Goal: Information Seeking & Learning: Check status

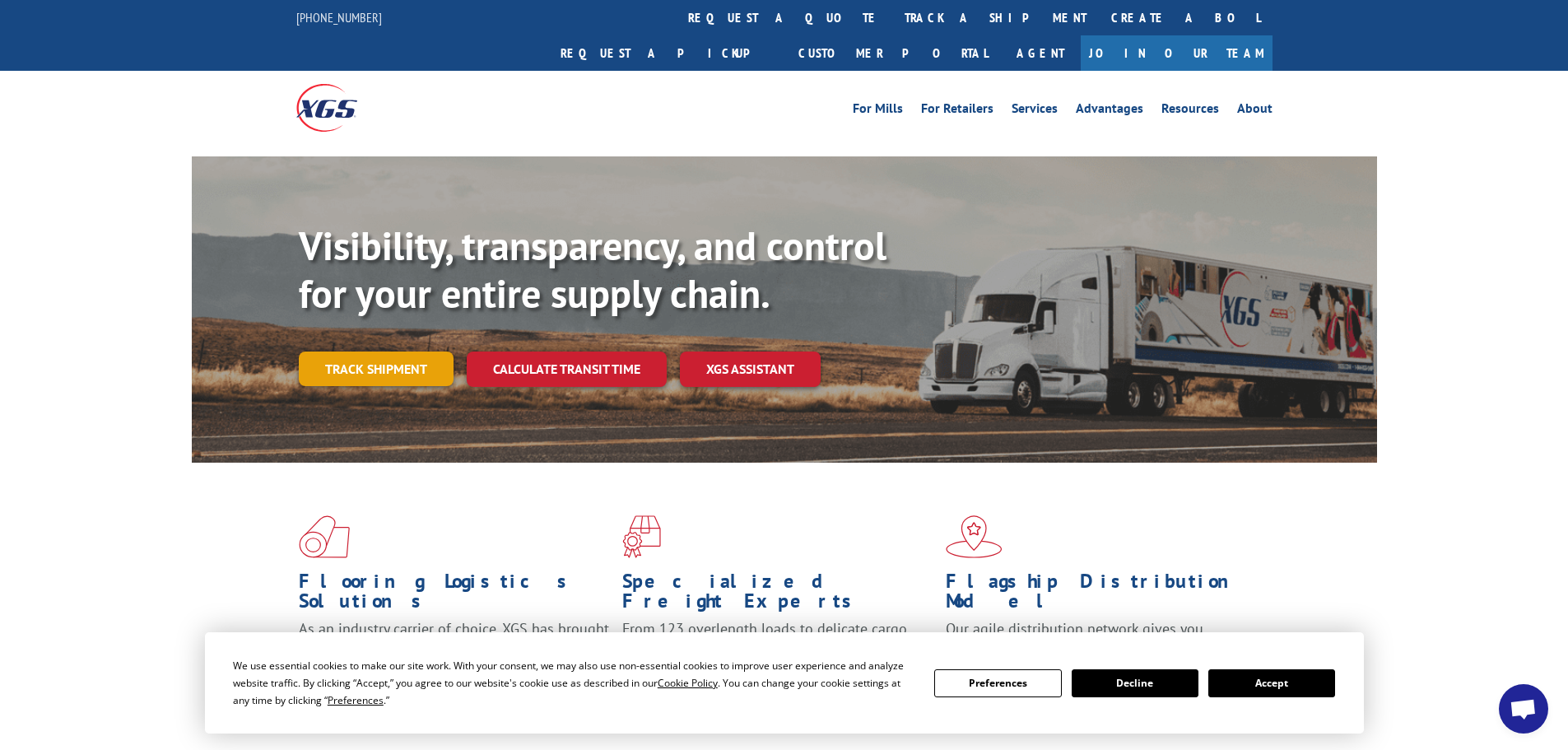
click at [385, 352] on link "Track shipment" at bounding box center [375, 369] width 155 height 34
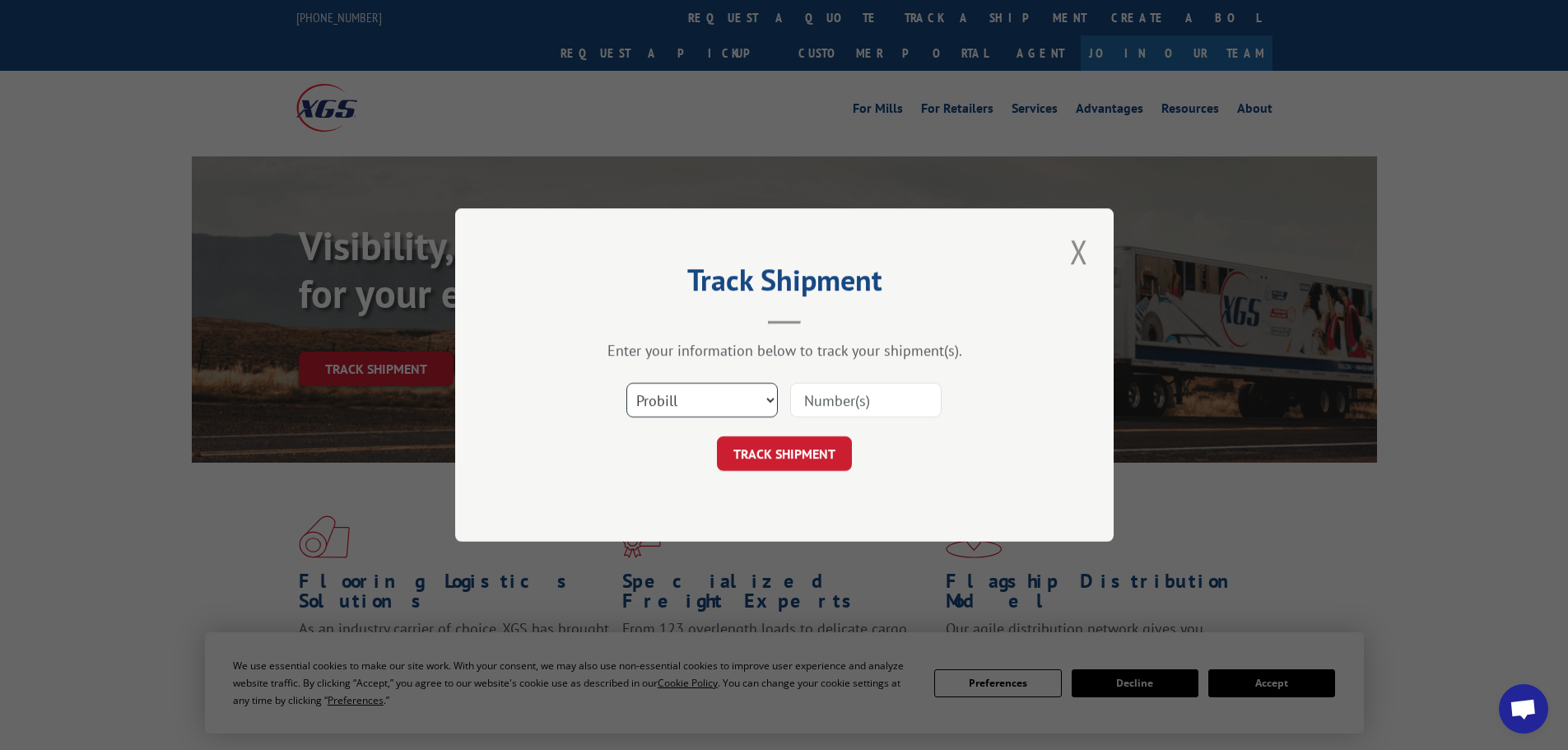
click at [741, 396] on select "Select category... Probill BOL PO" at bounding box center [702, 400] width 151 height 34
select select "bol"
click at [627, 383] on select "Select category... Probill BOL PO" at bounding box center [702, 400] width 151 height 34
click at [815, 404] on input at bounding box center [865, 400] width 151 height 34
type input "643934"
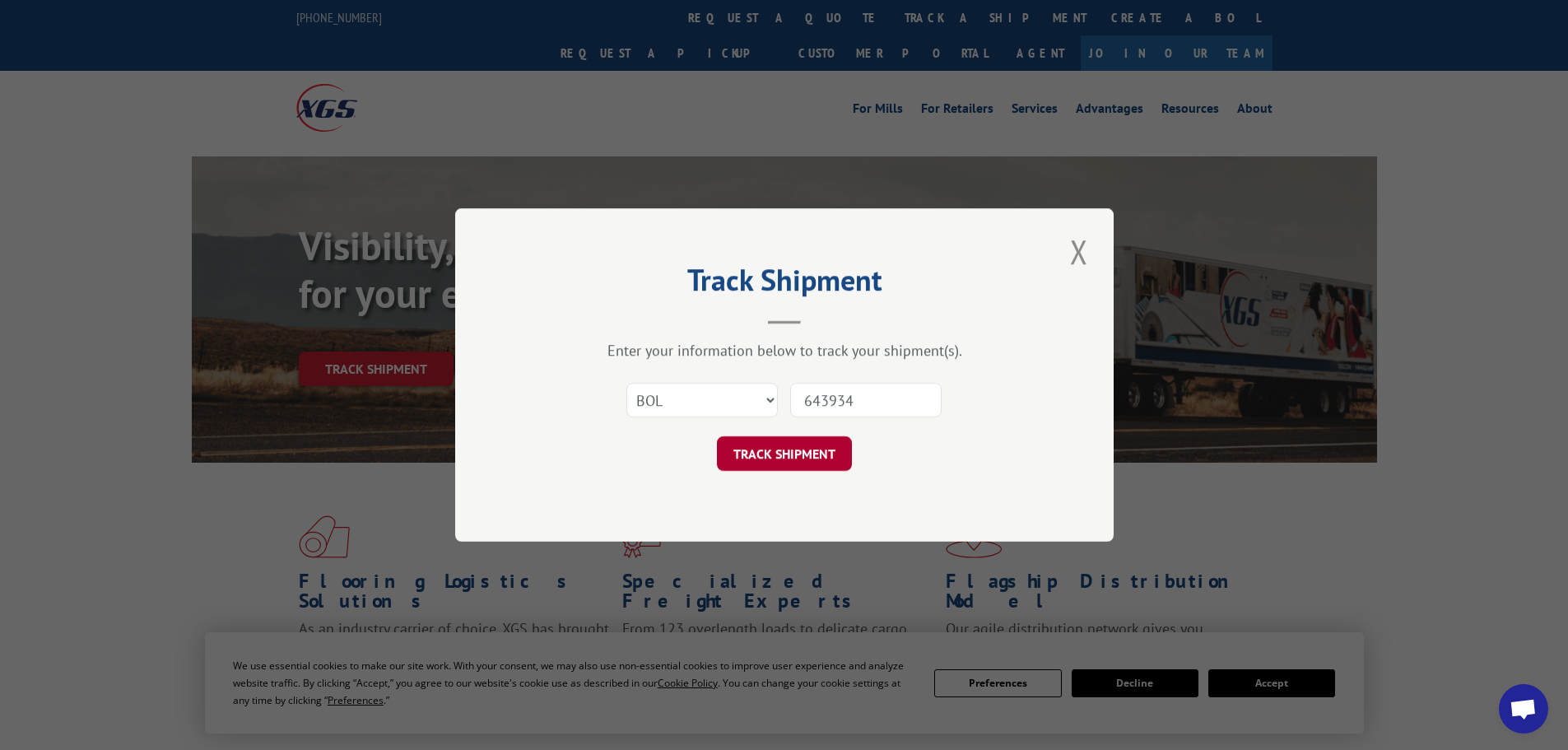
click at [774, 454] on button "TRACK SHIPMENT" at bounding box center [784, 453] width 135 height 34
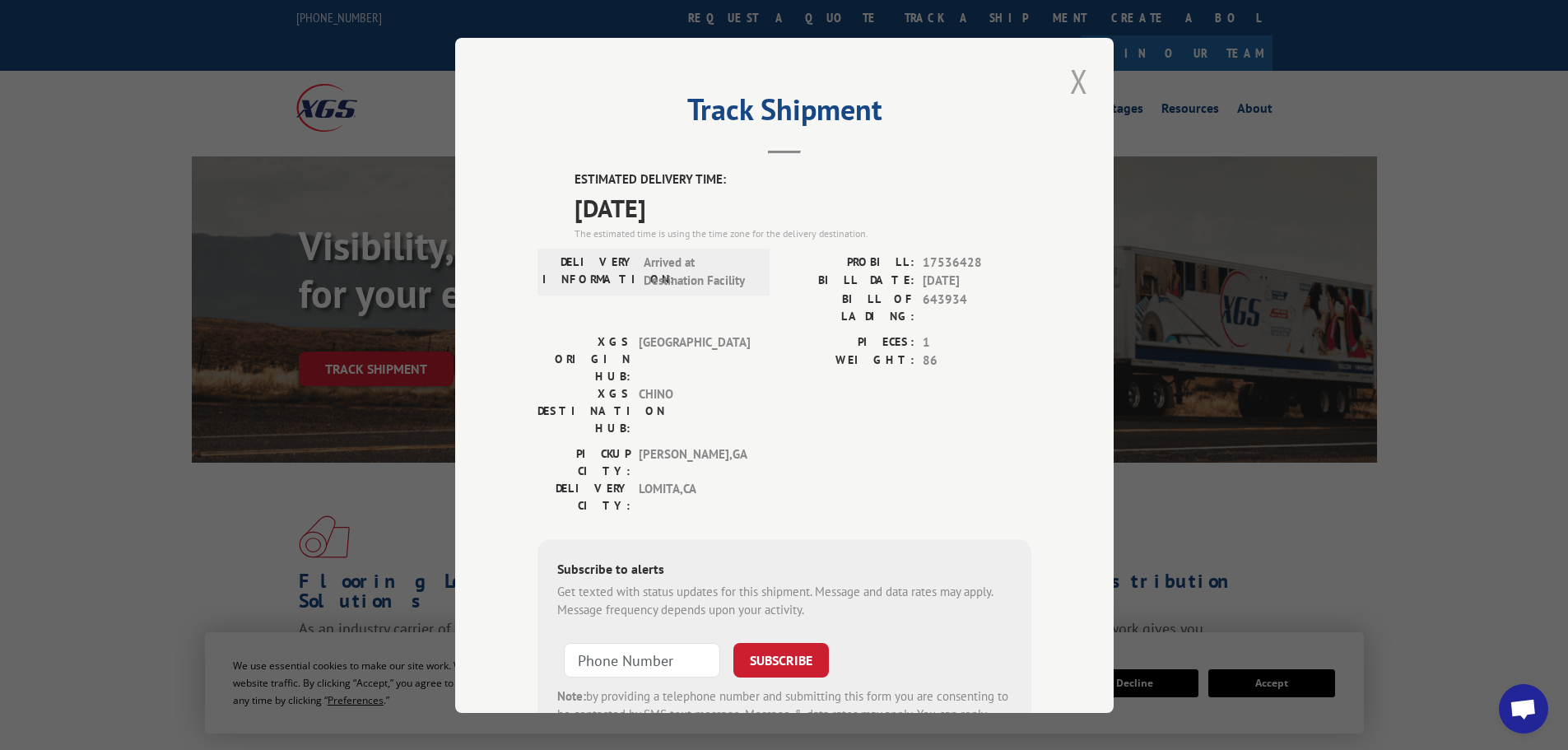
click at [1065, 82] on button "Close modal" at bounding box center [1078, 81] width 28 height 45
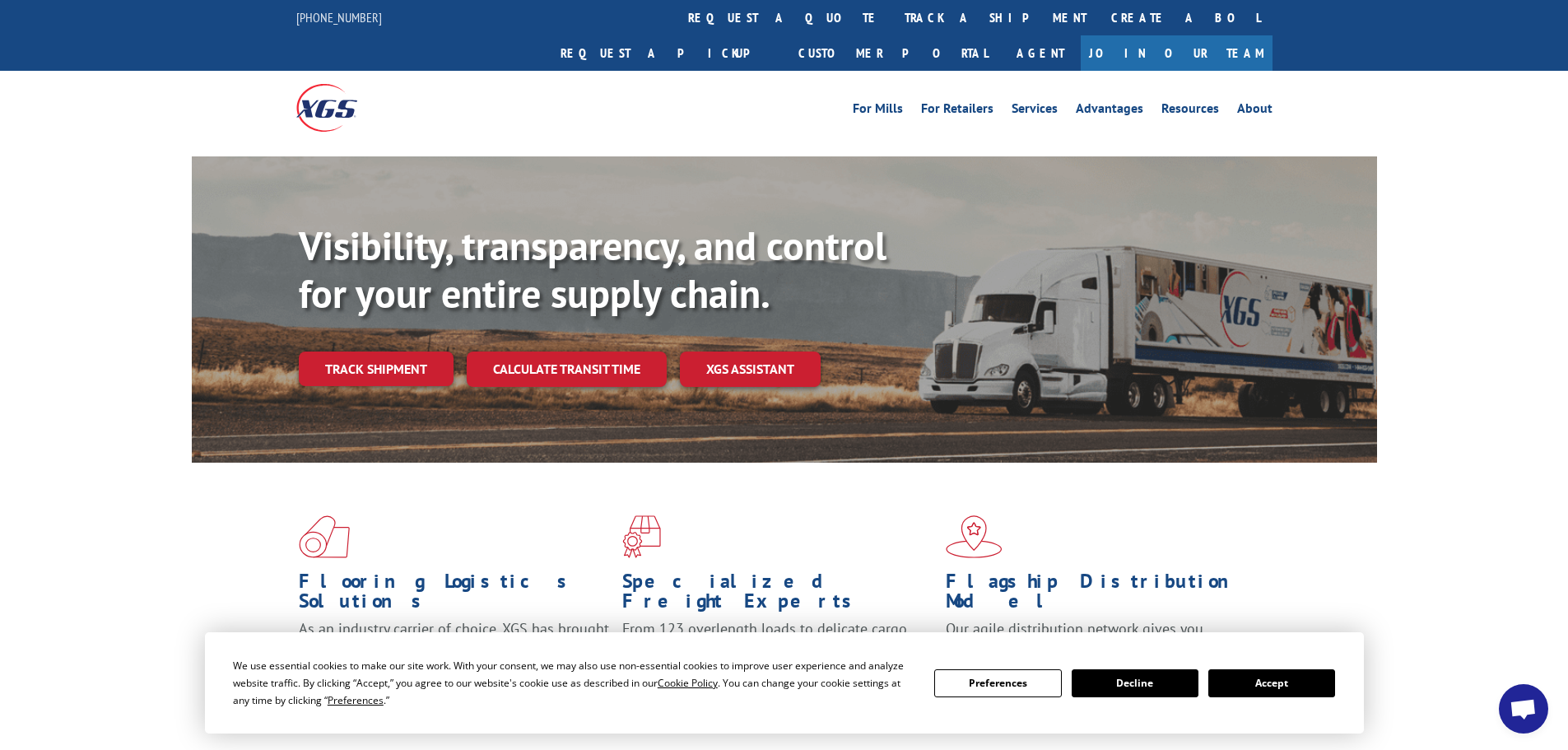
click at [1295, 688] on button "Accept" at bounding box center [1271, 683] width 127 height 28
